Goal: Find specific page/section: Find specific page/section

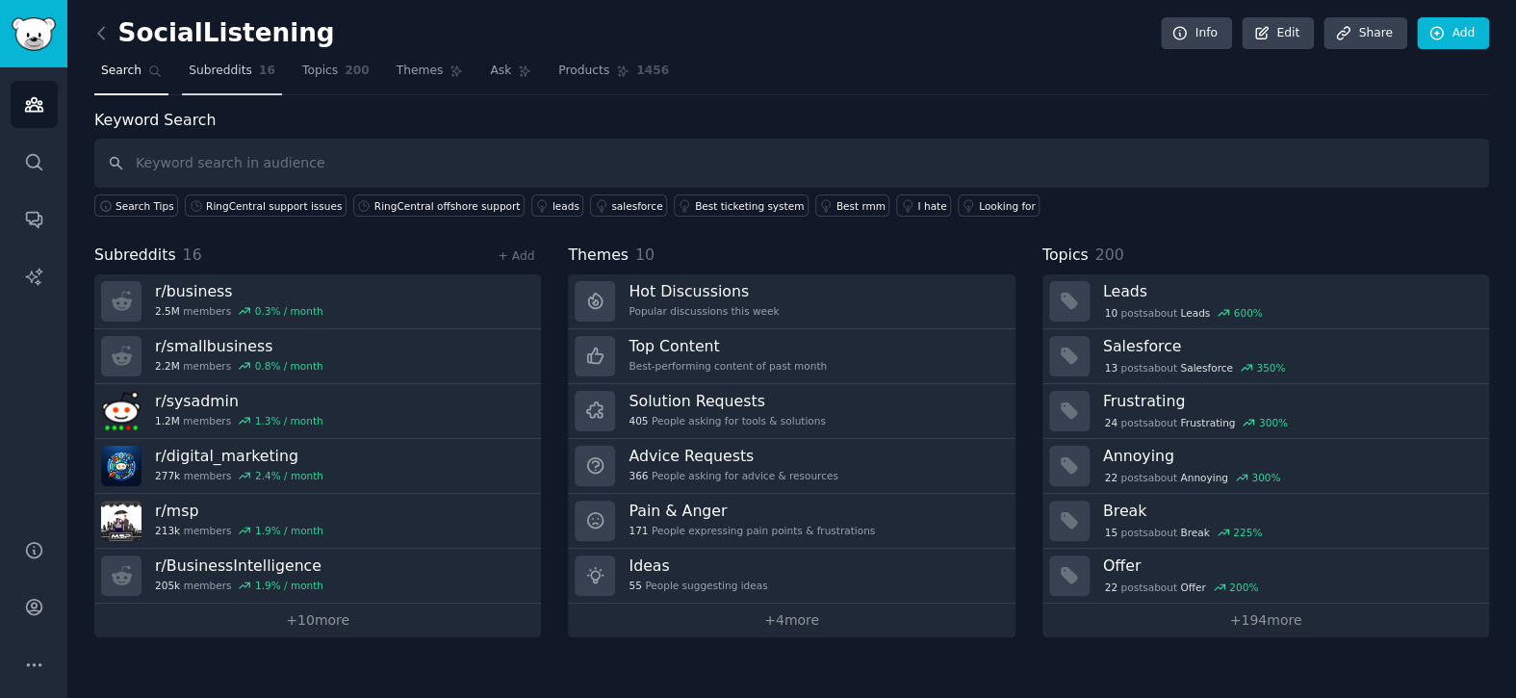
click at [239, 78] on span "Subreddits" at bounding box center [221, 71] width 64 height 17
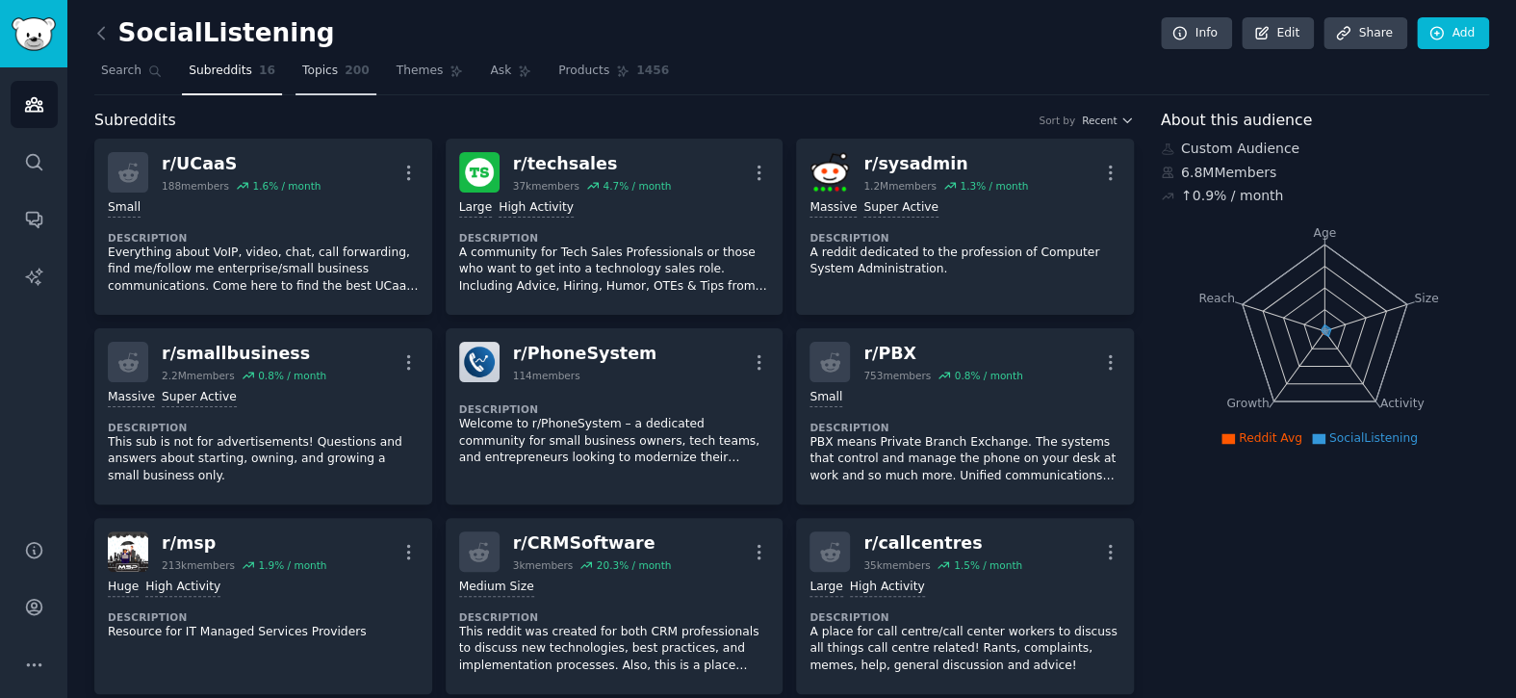
click at [323, 68] on link "Topics 200" at bounding box center [335, 75] width 81 height 39
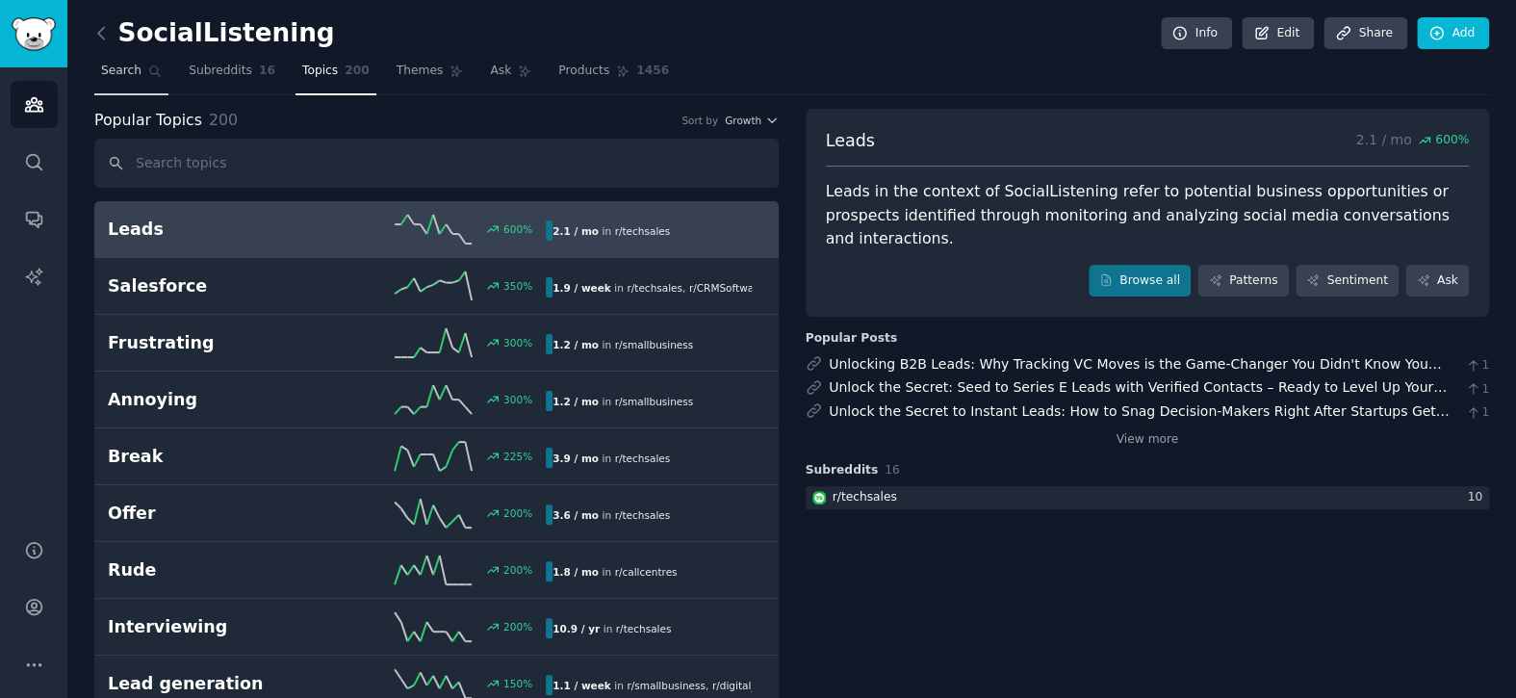
click at [122, 74] on span "Search" at bounding box center [121, 71] width 40 height 17
